Goal: Task Accomplishment & Management: Complete application form

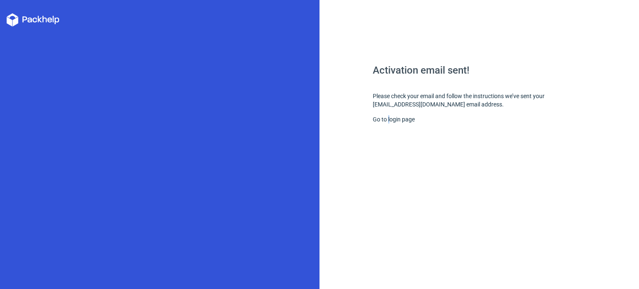
click at [388, 114] on div "Activation email sent! Please check your email and follow the instructions we’v…" at bounding box center [479, 177] width 213 height 224
click at [389, 119] on link "Go to login page" at bounding box center [394, 119] width 42 height 7
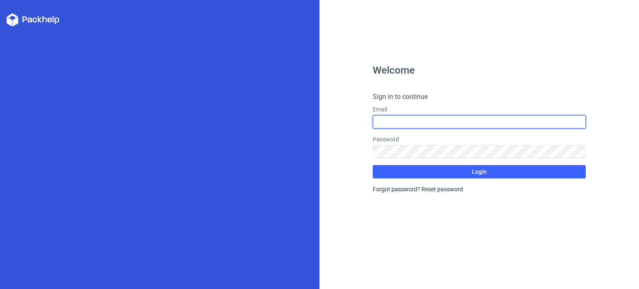
type input "[EMAIL_ADDRESS][DOMAIN_NAME]"
click at [394, 119] on input "[EMAIL_ADDRESS][DOMAIN_NAME]" at bounding box center [479, 121] width 213 height 13
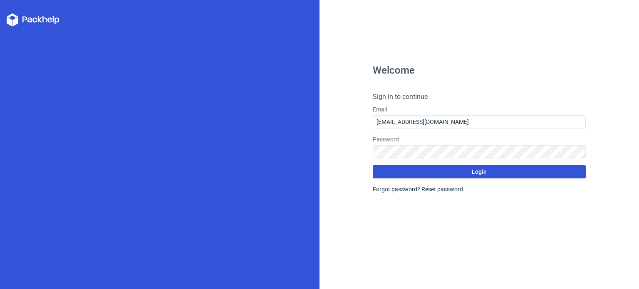
click at [391, 172] on button "Login" at bounding box center [479, 171] width 213 height 13
